Goal: Task Accomplishment & Management: Use online tool/utility

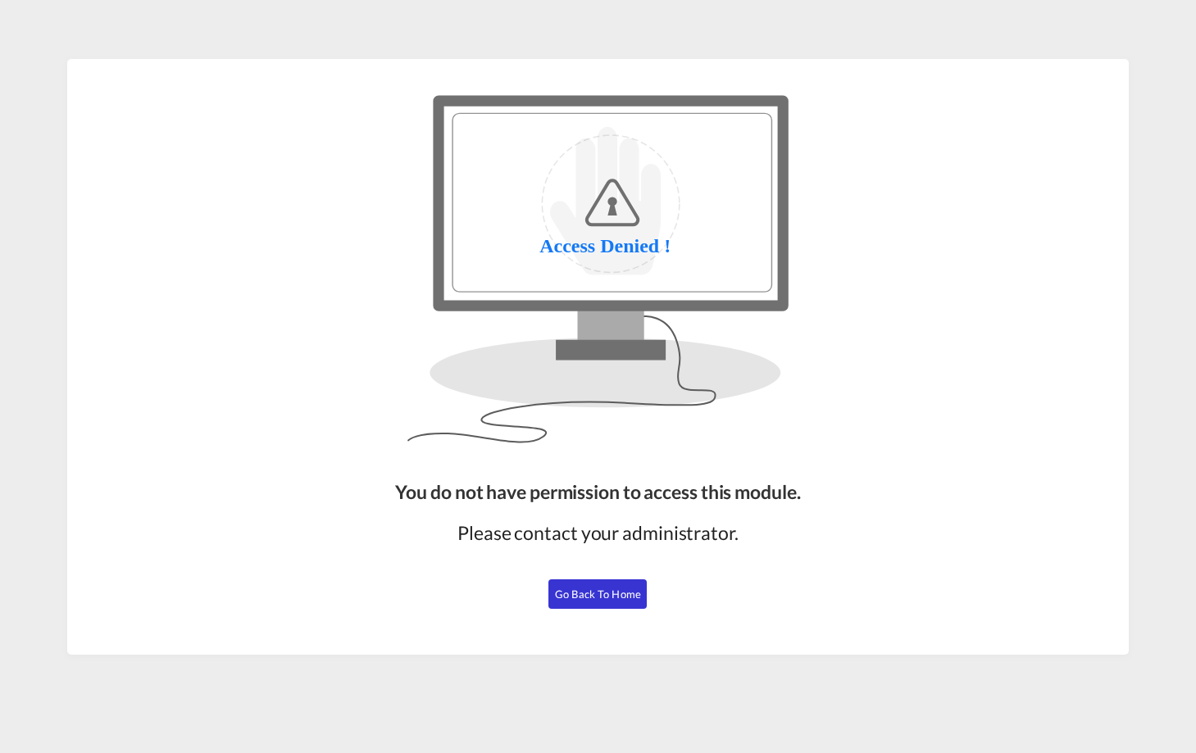
click at [579, 583] on button "Go Back to Home" at bounding box center [597, 594] width 98 height 30
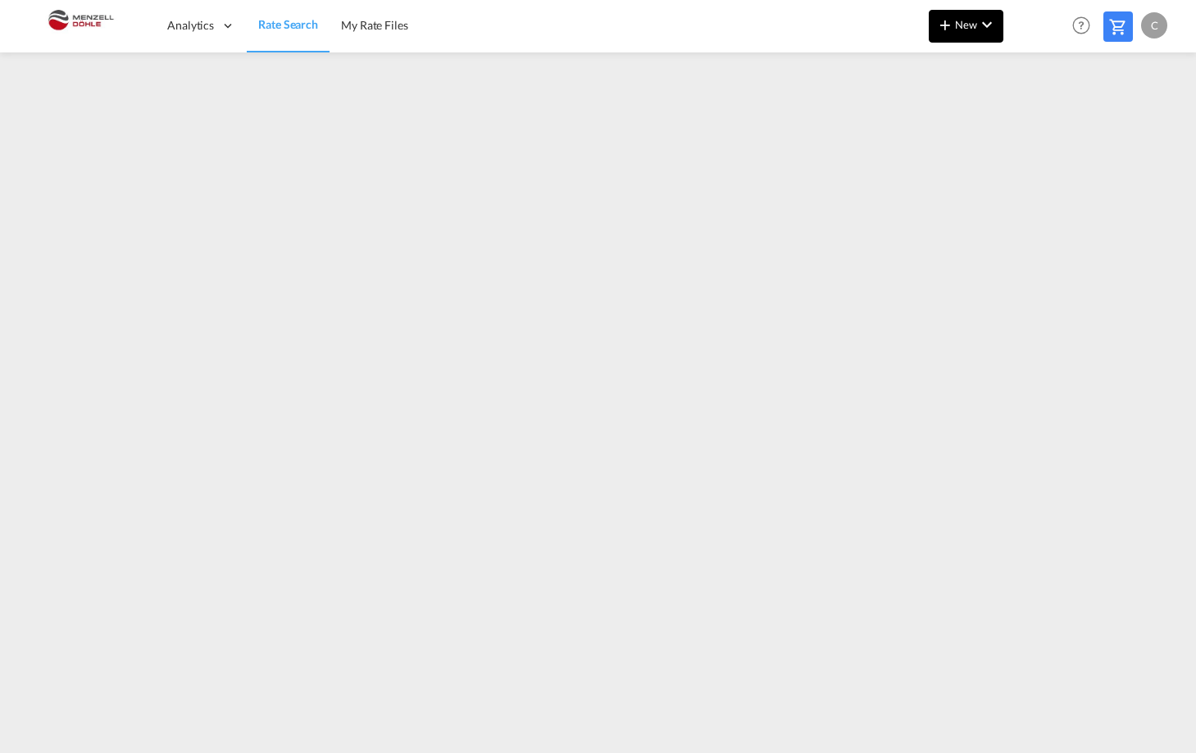
click at [957, 25] on span "New" at bounding box center [965, 24] width 61 height 13
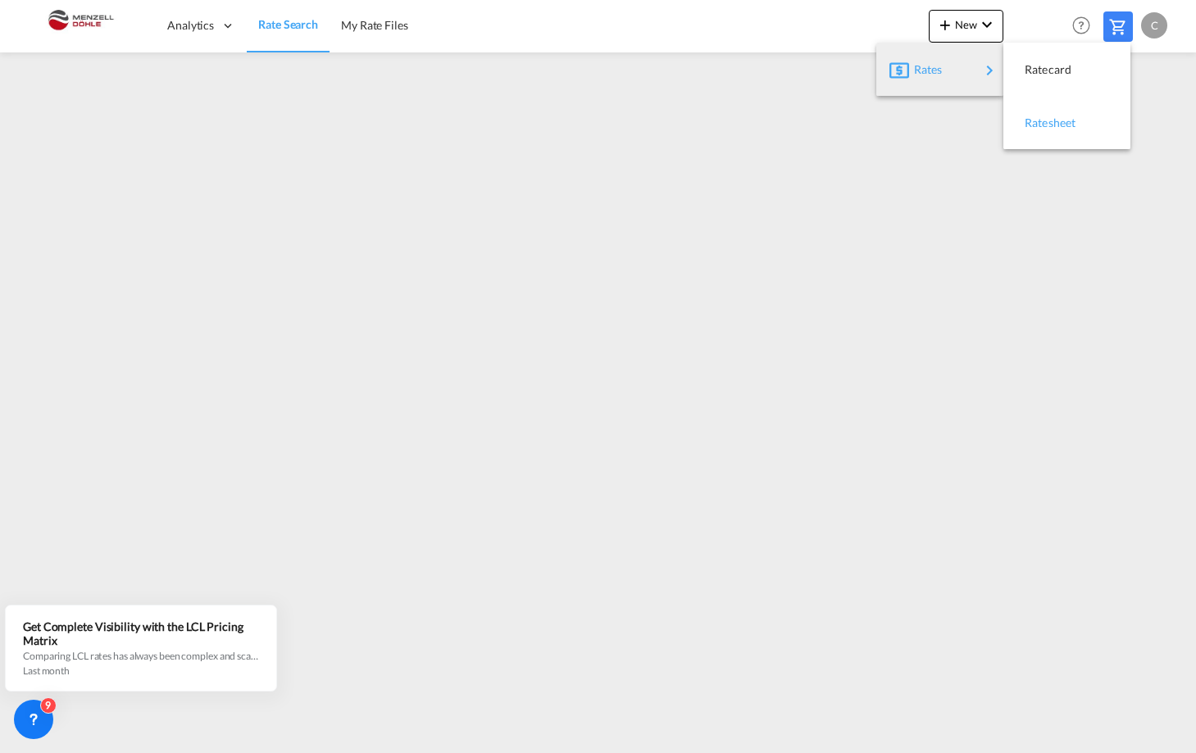
click at [1042, 125] on span "Ratesheet" at bounding box center [1033, 123] width 18 height 33
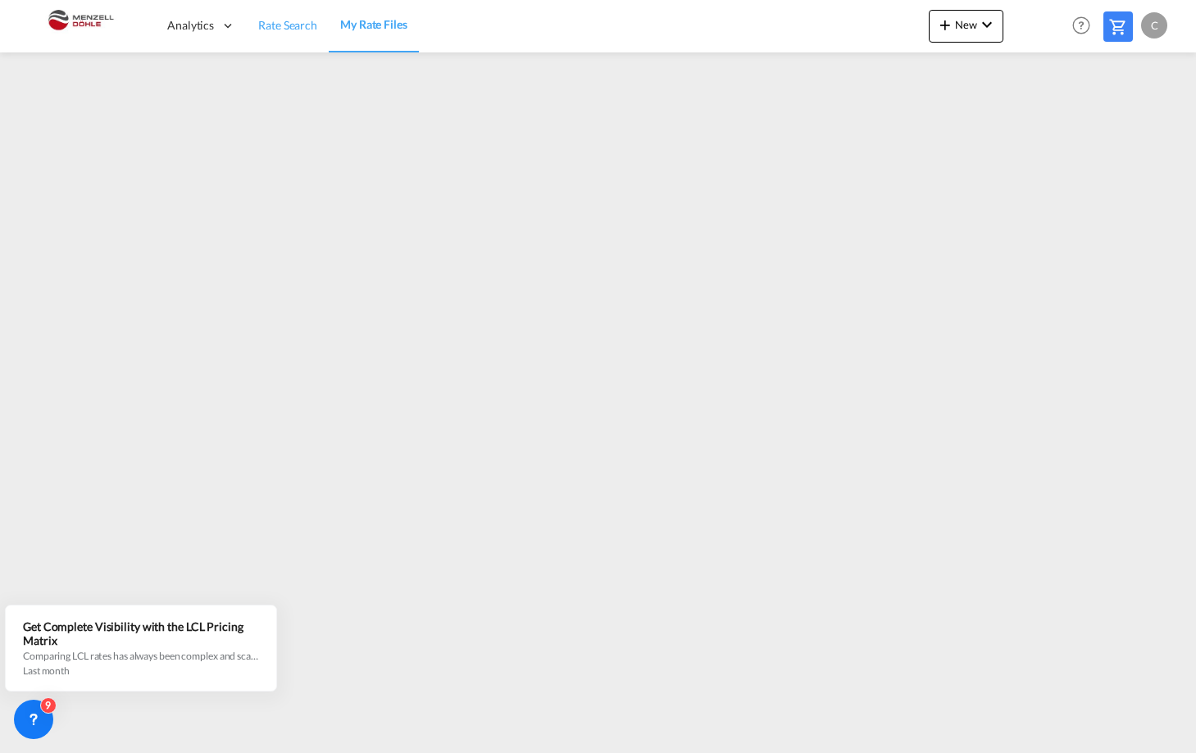
click at [293, 21] on span "Rate Search" at bounding box center [287, 25] width 59 height 14
click at [978, 30] on md-icon "icon-chevron-down" at bounding box center [987, 25] width 20 height 20
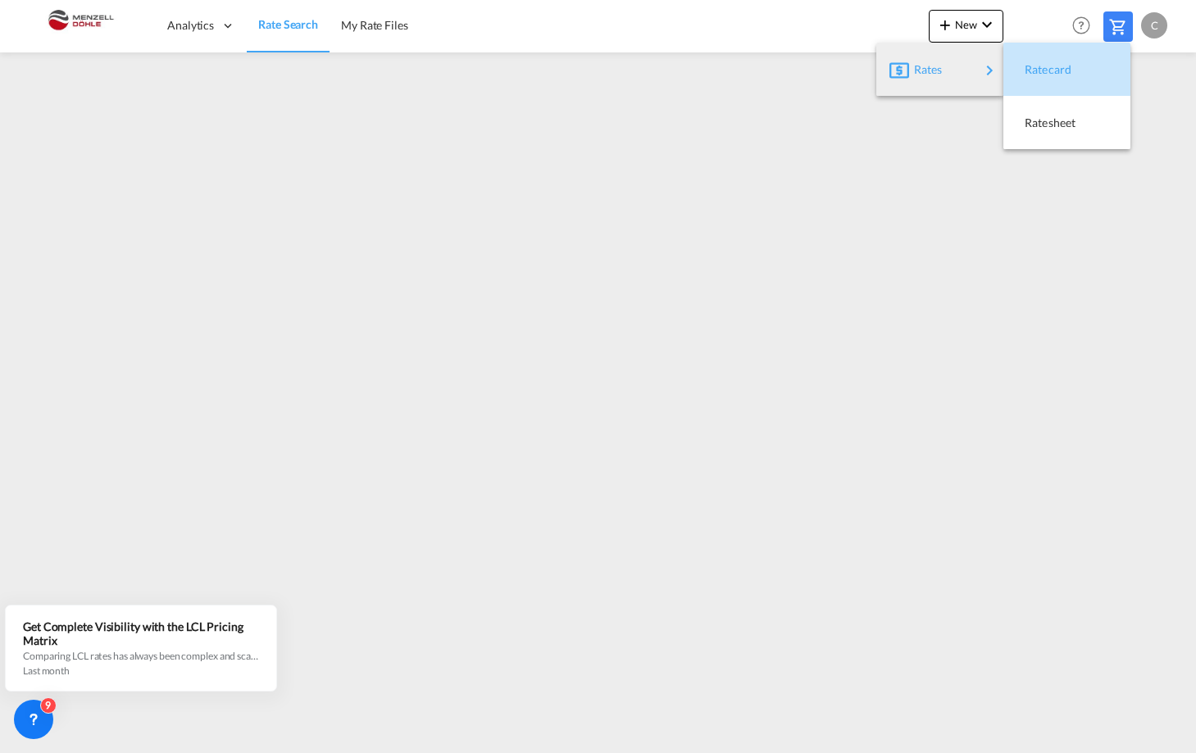
click at [1042, 65] on span "Ratecard" at bounding box center [1033, 69] width 18 height 33
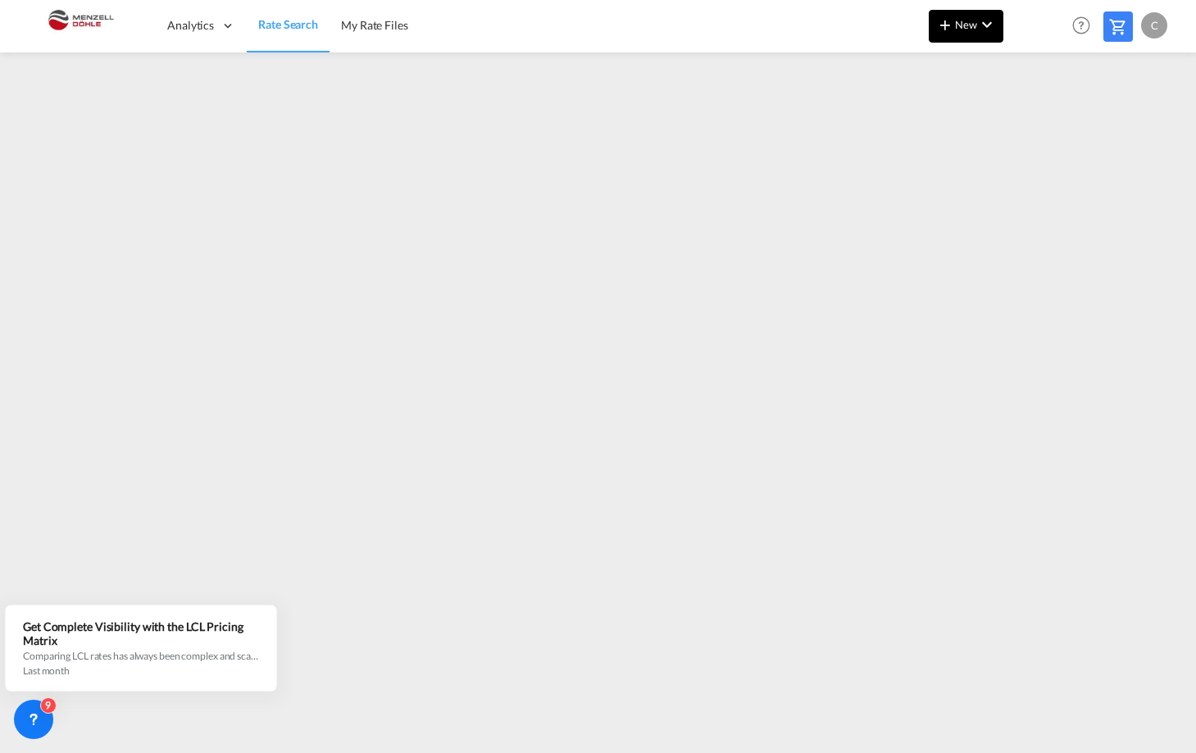
click at [982, 22] on md-icon "icon-chevron-down" at bounding box center [987, 25] width 20 height 20
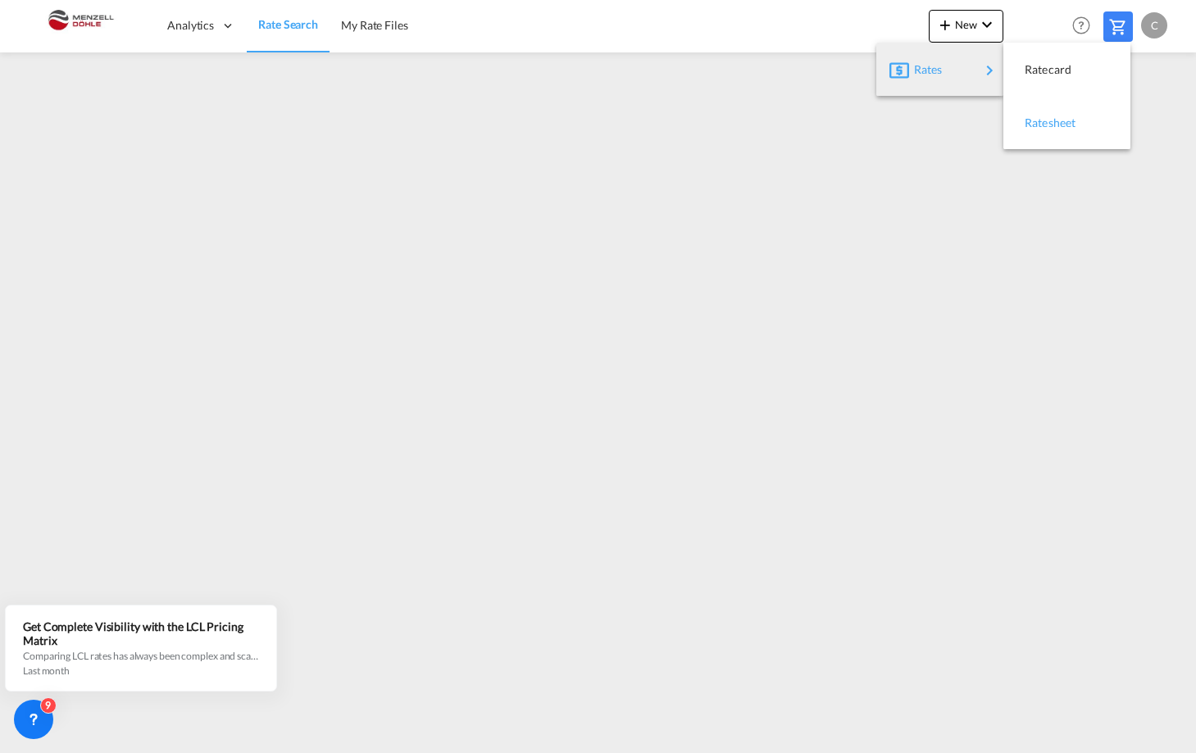
click at [1042, 120] on span "Ratesheet" at bounding box center [1033, 123] width 18 height 33
